Goal: Transaction & Acquisition: Download file/media

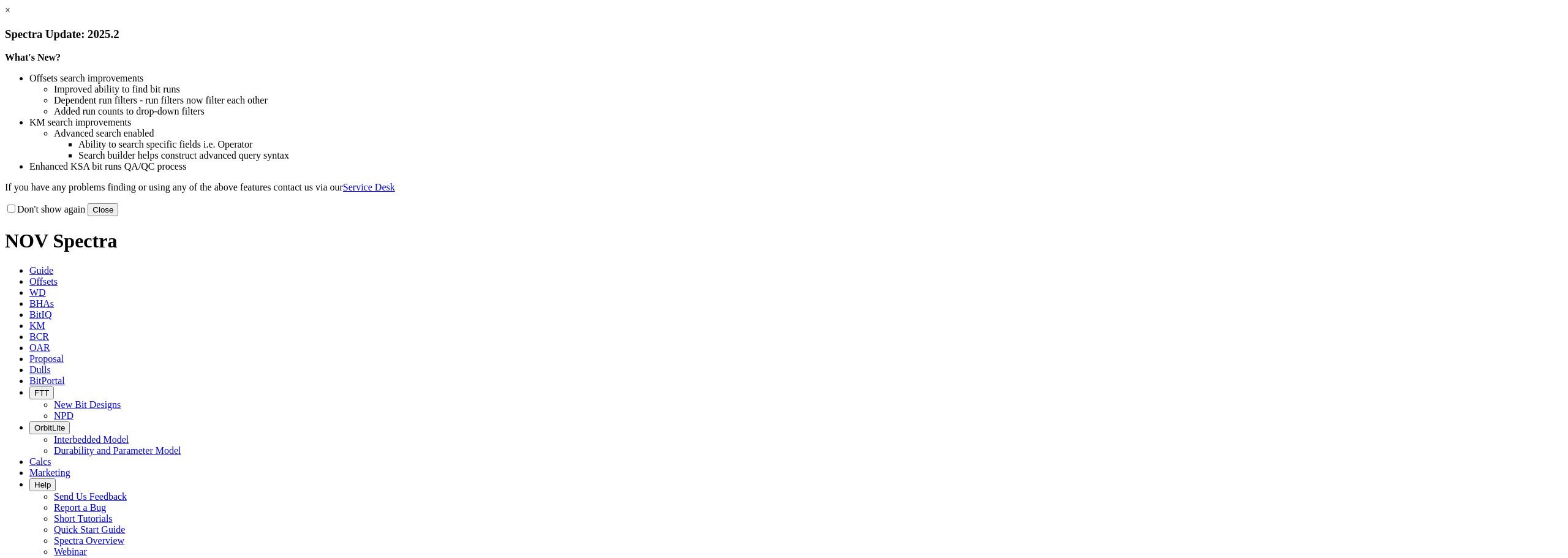
click at [119, 216] on button "Close" at bounding box center [103, 209] width 31 height 13
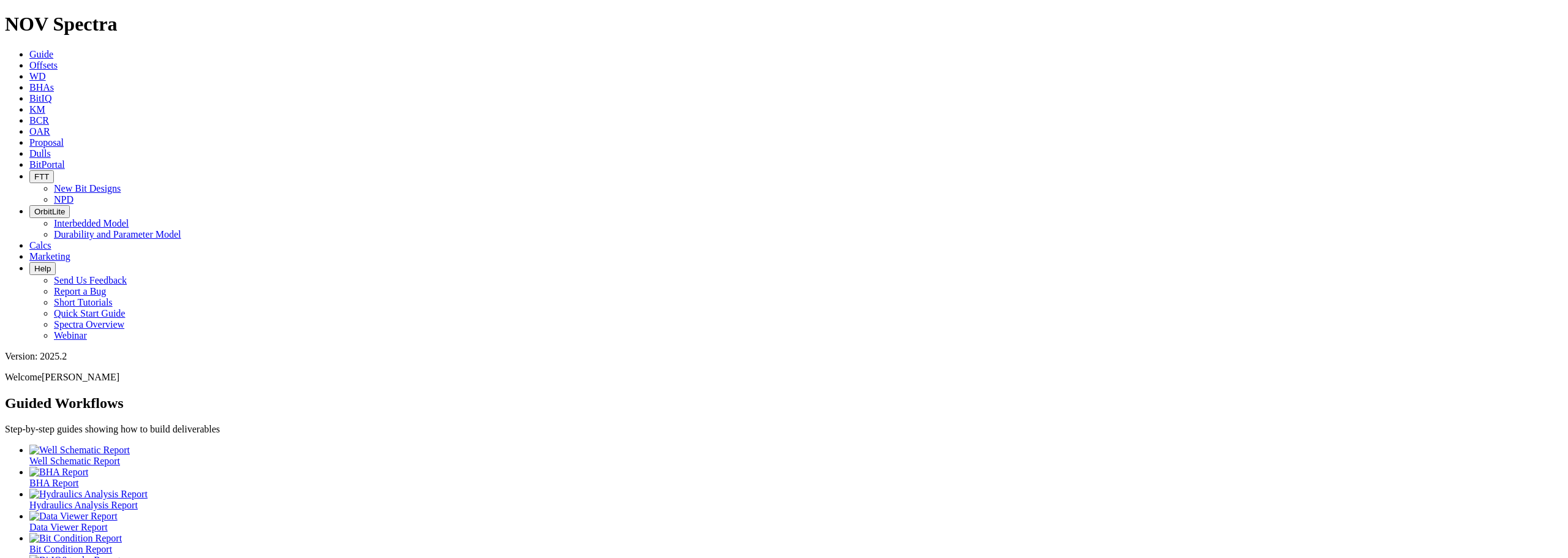
click at [29, 60] on icon at bounding box center [29, 65] width 0 height 11
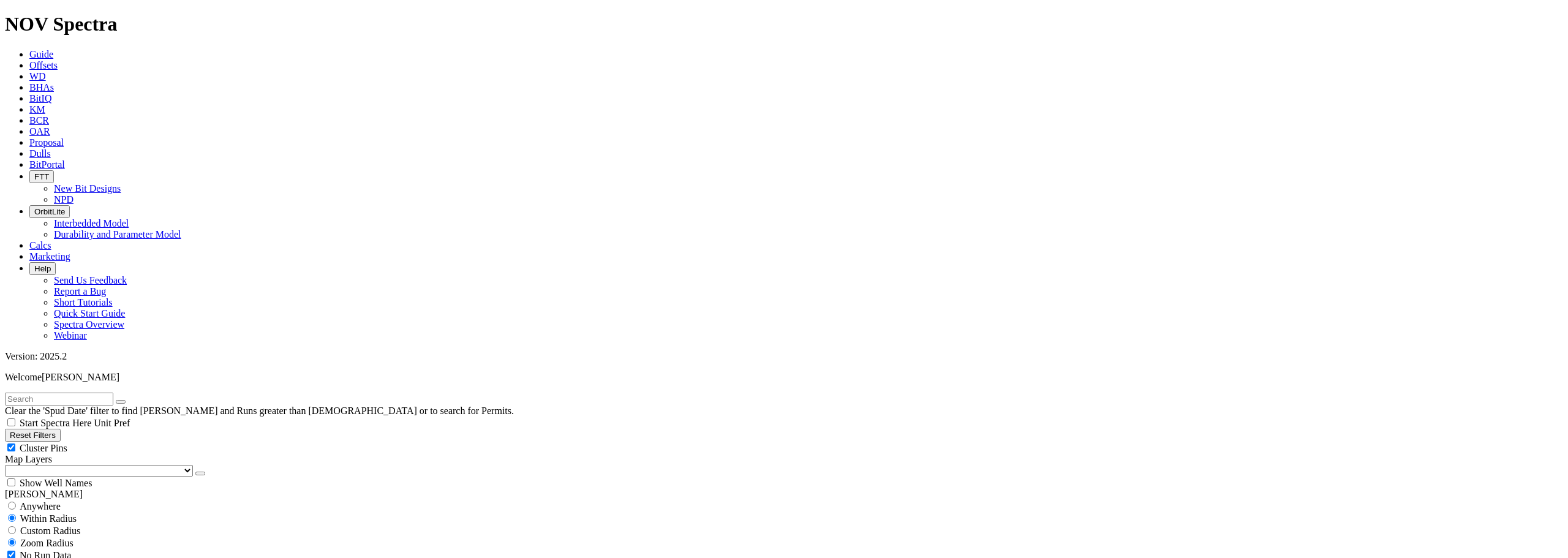
scroll to position [184, 0]
